Goal: Transaction & Acquisition: Book appointment/travel/reservation

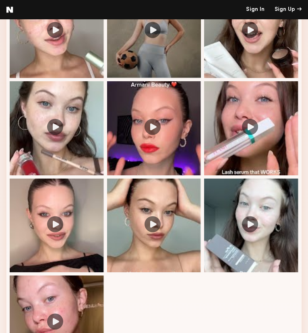
scroll to position [734, 0]
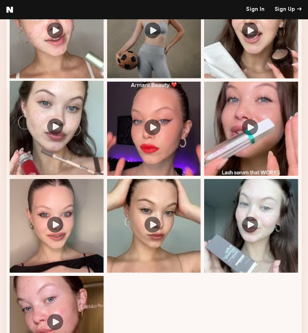
click at [88, 109] on div at bounding box center [57, 128] width 94 height 94
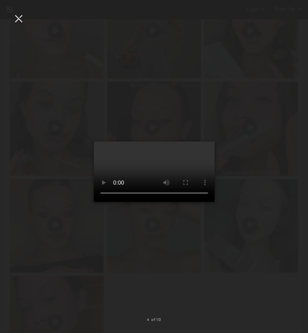
click at [16, 21] on div at bounding box center [18, 18] width 13 height 13
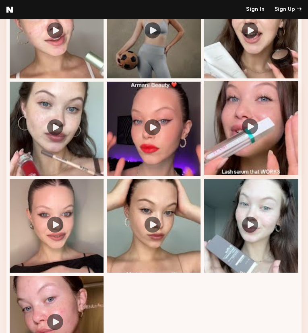
click at [201, 121] on div at bounding box center [251, 128] width 94 height 94
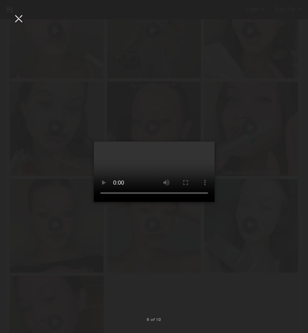
click at [20, 19] on div at bounding box center [18, 18] width 13 height 13
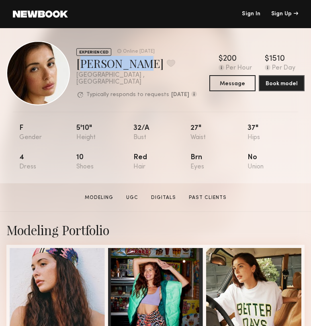
drag, startPoint x: 77, startPoint y: 68, endPoint x: 130, endPoint y: 67, distance: 53.1
click at [130, 67] on div "Jasmine G. Favorite" at bounding box center [142, 63] width 133 height 15
copy div "Jasmine G."
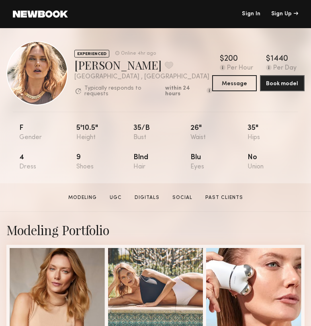
drag, startPoint x: 77, startPoint y: 66, endPoint x: 105, endPoint y: 74, distance: 28.8
click at [146, 66] on div "Anastassija M. Favorite" at bounding box center [143, 64] width 138 height 15
copy div "Anastassija M"
